Goal: Task Accomplishment & Management: Use online tool/utility

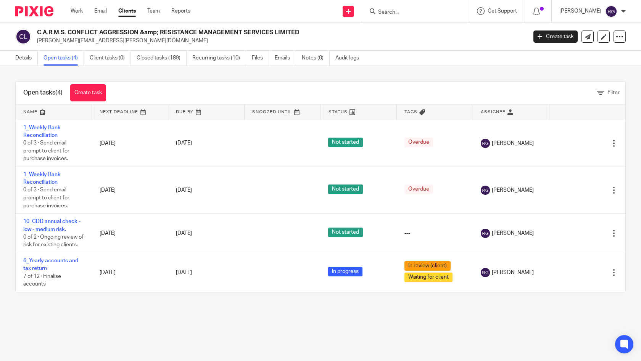
click at [390, 10] on input "Search" at bounding box center [411, 12] width 69 height 7
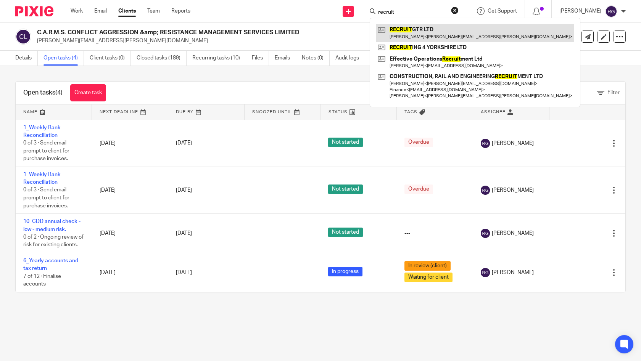
type input "recruit"
click at [429, 27] on link at bounding box center [475, 33] width 198 height 18
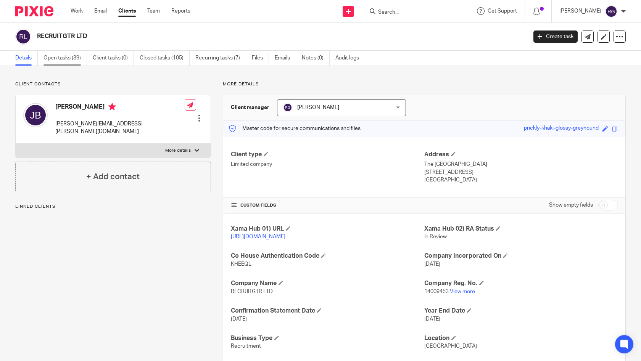
click at [71, 59] on link "Open tasks (39)" at bounding box center [64, 58] width 43 height 15
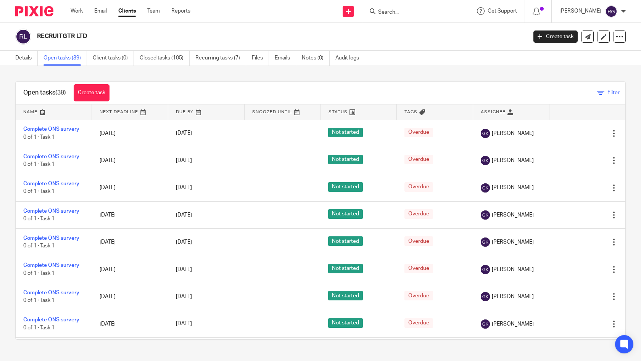
click at [597, 95] on icon at bounding box center [601, 93] width 8 height 8
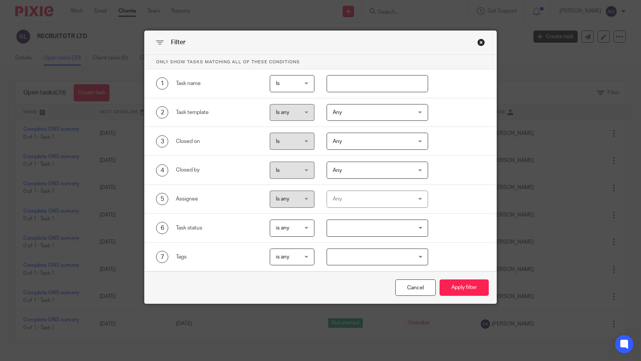
click at [365, 203] on div "Any" at bounding box center [371, 199] width 76 height 16
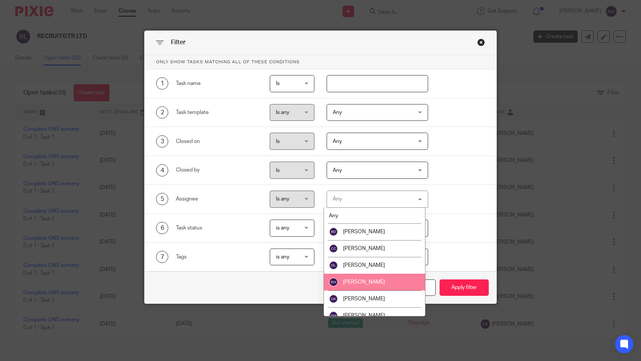
scroll to position [142, 0]
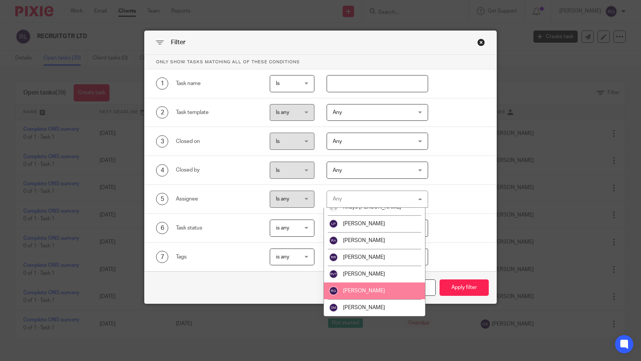
click at [372, 293] on span "[PERSON_NAME]" at bounding box center [364, 290] width 42 height 5
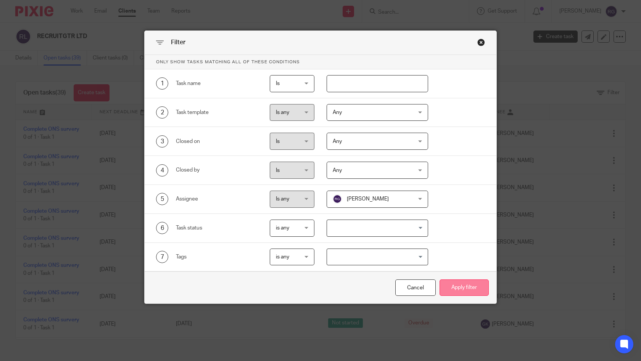
click at [456, 290] on button "Apply filter" at bounding box center [463, 288] width 49 height 16
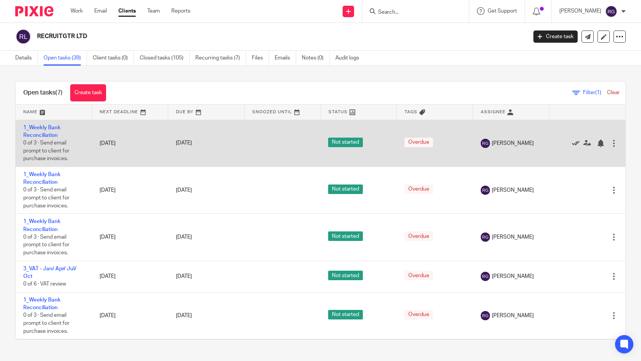
click at [572, 141] on icon at bounding box center [576, 144] width 8 height 8
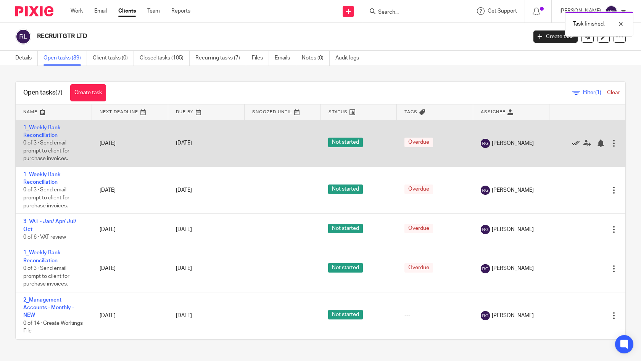
click at [572, 144] on icon at bounding box center [576, 144] width 8 height 8
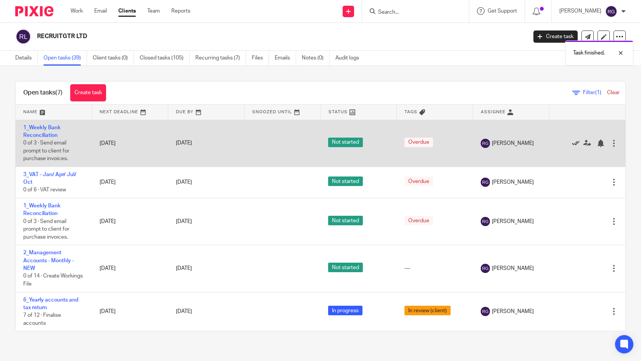
click at [572, 144] on icon at bounding box center [576, 144] width 8 height 8
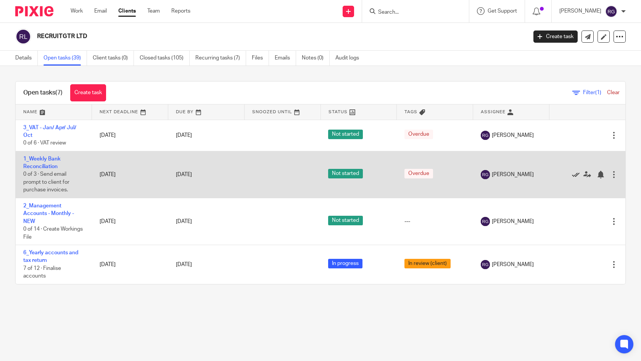
click at [572, 176] on icon at bounding box center [576, 175] width 8 height 8
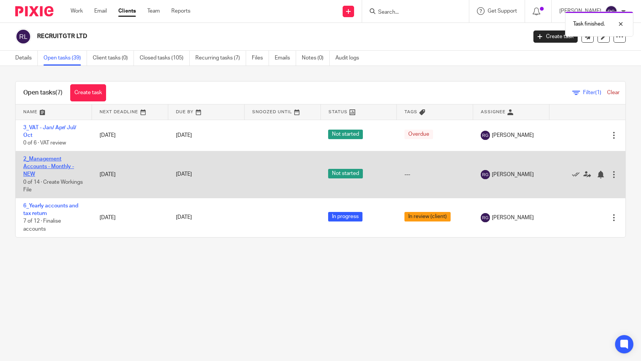
click at [47, 159] on link "2_Management Accounts - Monthly - NEW" at bounding box center [48, 166] width 51 height 21
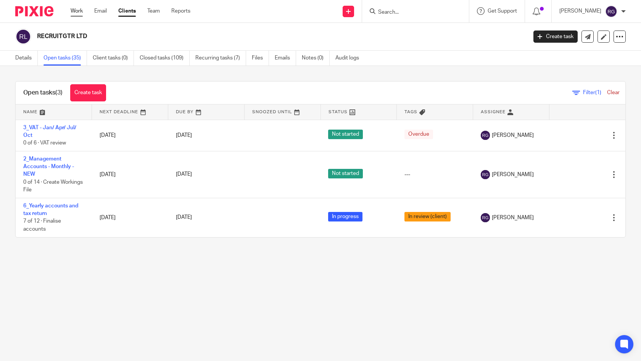
click at [76, 13] on link "Work" at bounding box center [77, 11] width 12 height 8
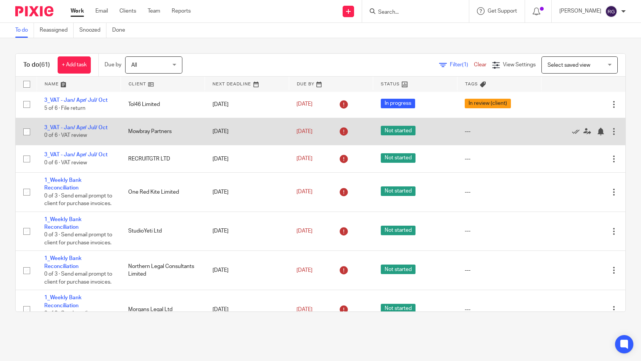
scroll to position [750, 0]
